Goal: Information Seeking & Learning: Learn about a topic

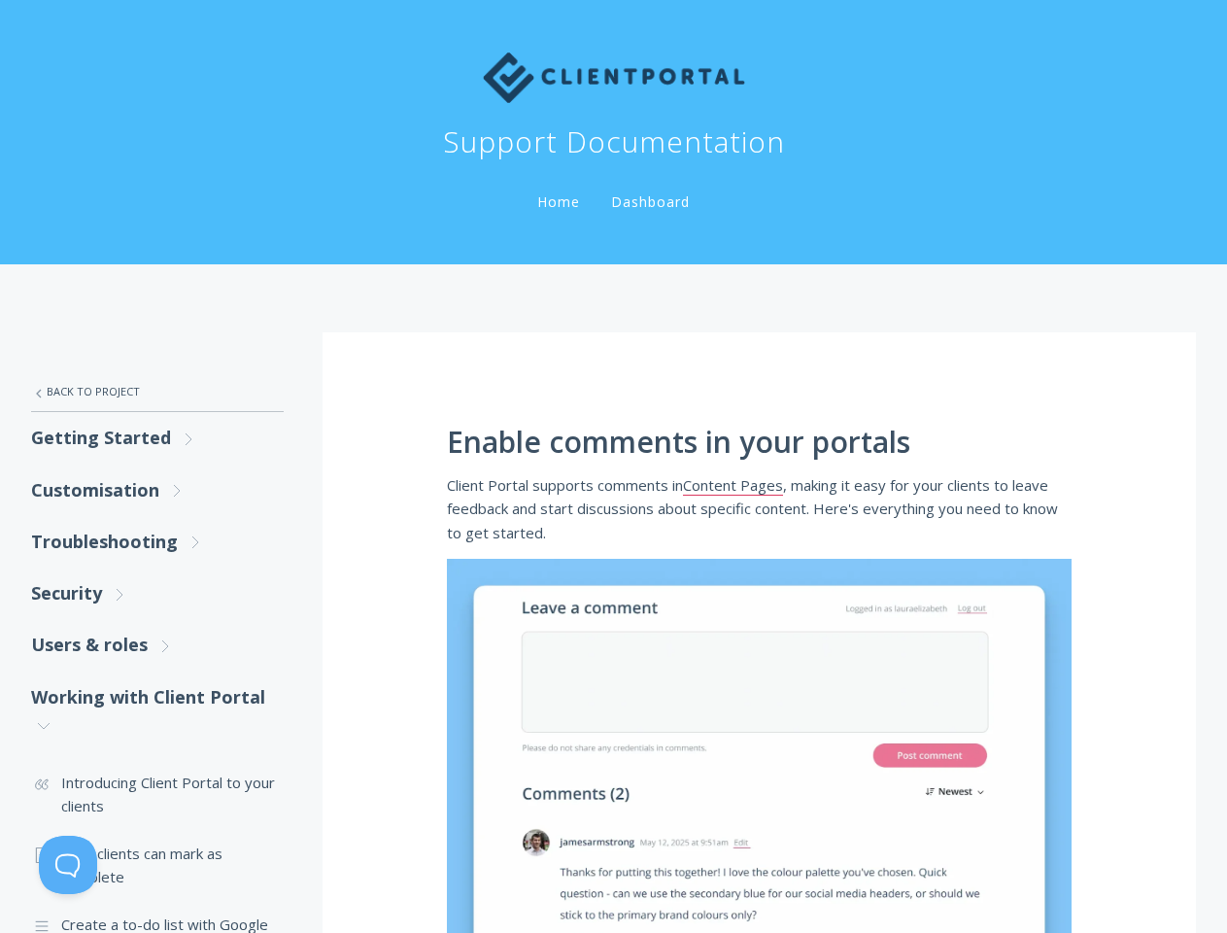
click at [68, 865] on button at bounding box center [68, 864] width 58 height 58
